Goal: Information Seeking & Learning: Understand process/instructions

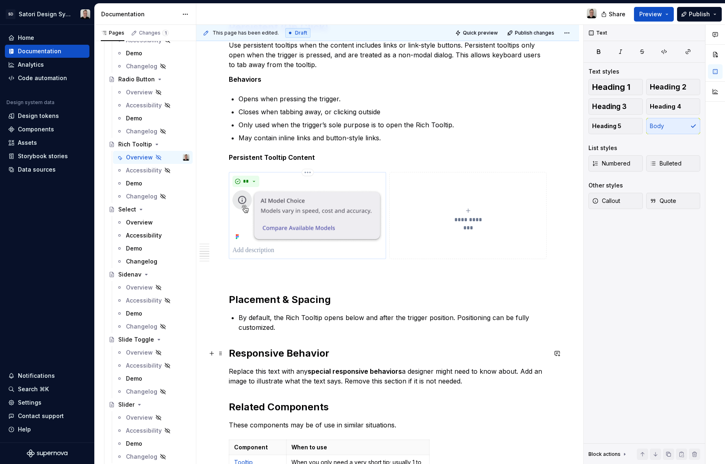
scroll to position [1007, 0]
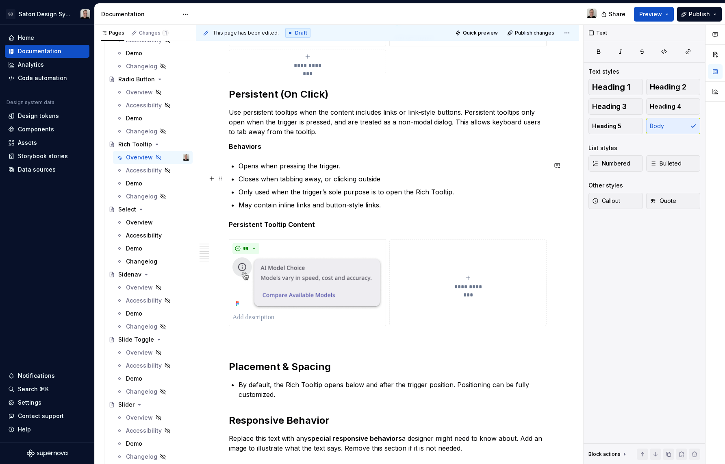
click at [282, 178] on p "Closes when tabbing away, or clicking outside" at bounding box center [393, 179] width 308 height 10
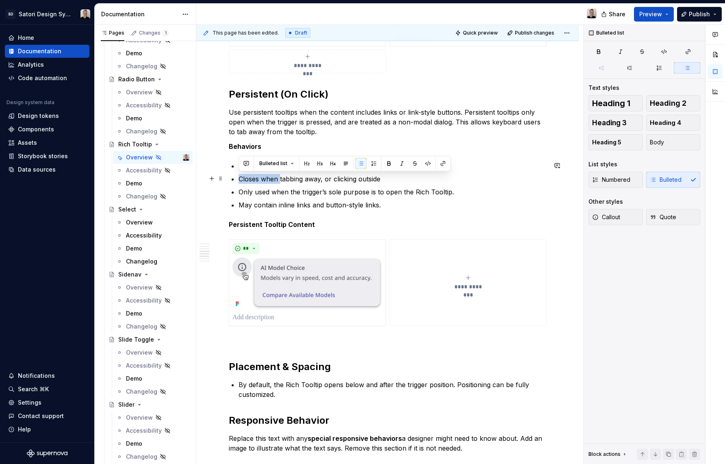
drag, startPoint x: 279, startPoint y: 179, endPoint x: 240, endPoint y: 178, distance: 39.4
click at [240, 178] on p "Closes when tabbing away, or clicking outside" at bounding box center [393, 179] width 308 height 10
click at [311, 188] on p "Only used when the trigger’s sole purpose is to open the Rich Tooltip." at bounding box center [393, 192] width 308 height 10
type textarea "*"
drag, startPoint x: 325, startPoint y: 179, endPoint x: 279, endPoint y: 177, distance: 45.6
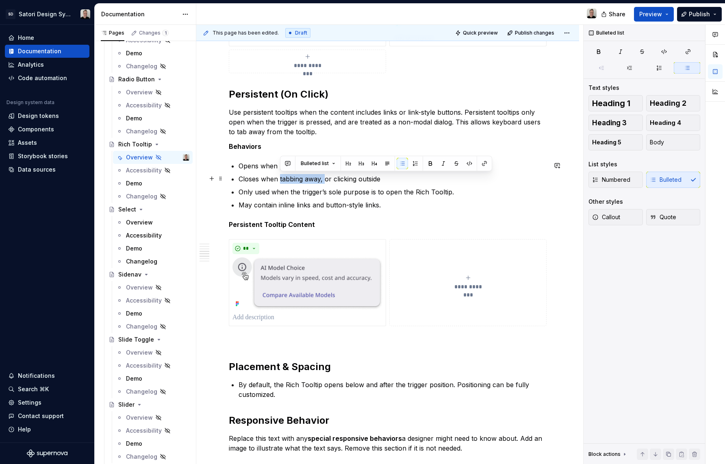
click at [279, 177] on p "Closes when tabbing away, or clicking outside" at bounding box center [393, 179] width 308 height 10
click at [355, 178] on p "Closes on ESC or clicking outside" at bounding box center [393, 179] width 308 height 10
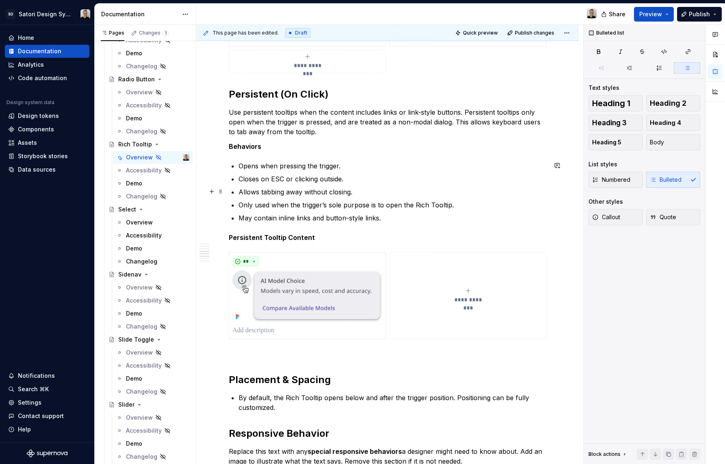
click at [301, 192] on p "Allows tabbing away without closing." at bounding box center [393, 192] width 308 height 10
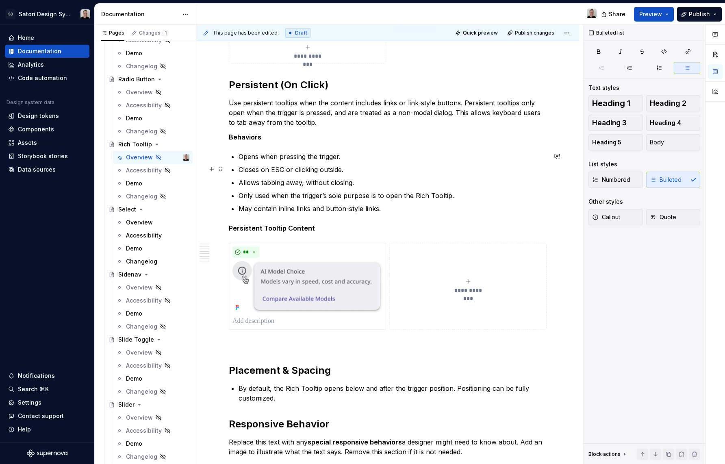
scroll to position [1018, 0]
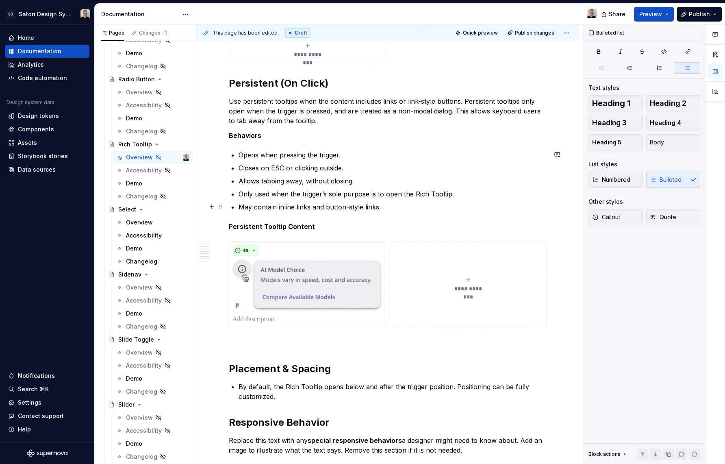
click at [381, 206] on p "May contain inline links and button-style links." at bounding box center [393, 207] width 308 height 10
click at [402, 208] on p "May contain inline links and button-style links." at bounding box center [393, 207] width 308 height 10
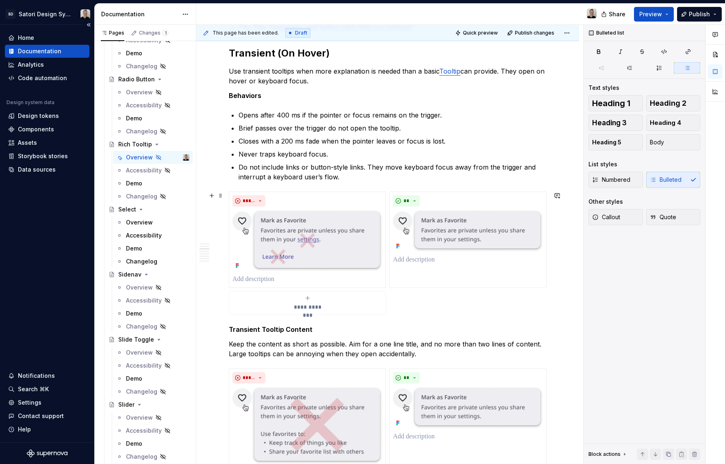
scroll to position [341, 0]
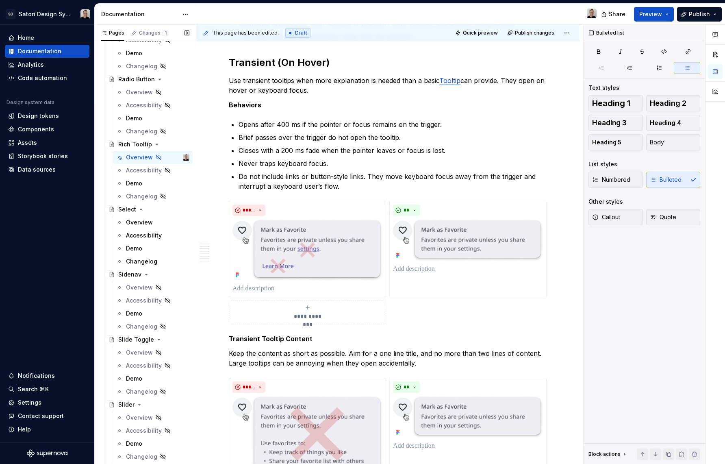
type textarea "*"
